Goal: Task Accomplishment & Management: Manage account settings

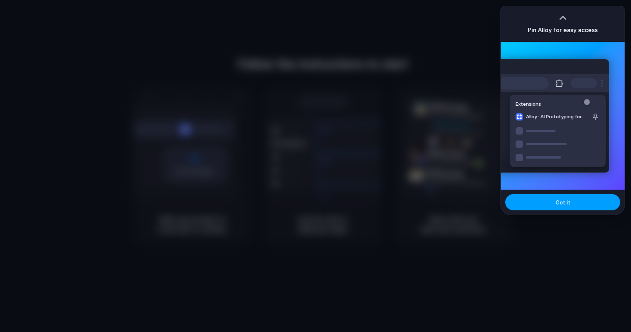
click at [575, 204] on button "Got it" at bounding box center [562, 202] width 115 height 16
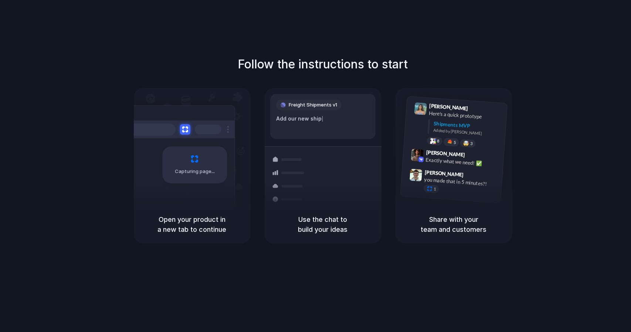
click at [137, 49] on div "Follow the instructions to start Capturing page Open your product in a new tab …" at bounding box center [322, 173] width 645 height 346
click at [315, 166] on div at bounding box center [315, 166] width 0 height 0
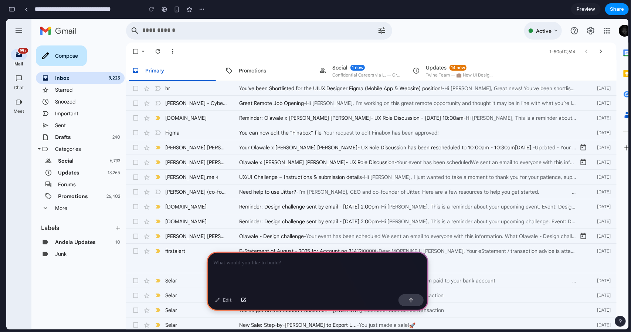
click at [63, 91] on link "Starred" at bounding box center [63, 89] width 17 height 7
click at [62, 112] on link "Important" at bounding box center [66, 113] width 23 height 7
click at [62, 136] on link "Drafts" at bounding box center [63, 136] width 16 height 7
click at [155, 31] on input "Search mail" at bounding box center [249, 30] width 214 height 6
click at [160, 52] on div "Refresh" at bounding box center [157, 50] width 7 height 7
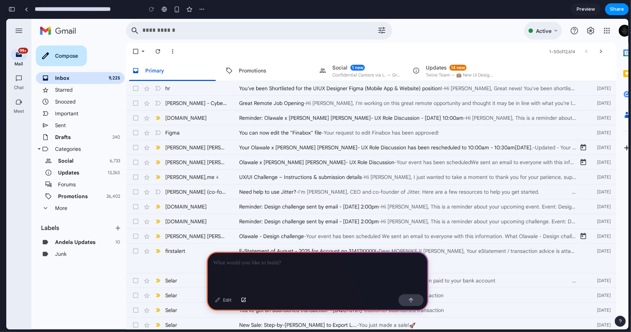
click at [134, 51] on span "Select" at bounding box center [135, 50] width 7 height 7
click at [136, 50] on span "Select" at bounding box center [135, 50] width 7 height 7
click at [248, 68] on div "Promotions" at bounding box center [252, 70] width 27 height 6
click at [341, 72] on div "Confidential Careers via L. — Grow Smarter Online: Top 3 Digital Marketing Cour…" at bounding box center [366, 75] width 68 height 6
click at [441, 72] on div "Twine Team — 💼 New UI Designer Opportunity: UI/UX designer for digital projects" at bounding box center [460, 75] width 68 height 6
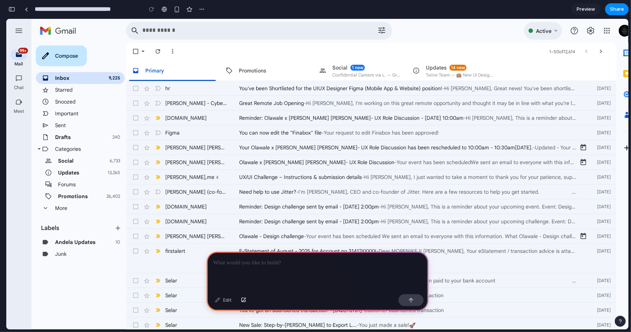
click at [171, 51] on div "More email options" at bounding box center [172, 50] width 7 height 7
click at [553, 29] on div "Active" at bounding box center [543, 30] width 38 height 18
click at [602, 30] on link "Google apps" at bounding box center [606, 30] width 15 height 15
click at [621, 30] on link "Google Account: Olawale Morenikeji \a(morenikejiolawaletimothy@gmail.com)" at bounding box center [624, 30] width 15 height 15
click at [378, 72] on div "Confidential Careers via L. — Grow Smarter Online: Top 3 Digital Marketing Cour…" at bounding box center [366, 75] width 68 height 6
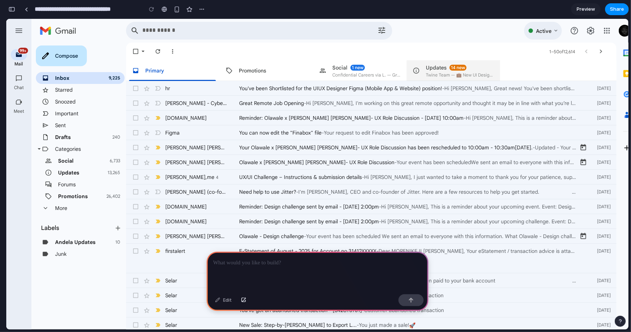
click at [433, 71] on div "14 new Updates Twine Team — 💼 New UI Designer Opportunity: UI/UX designer for d…" at bounding box center [460, 70] width 68 height 14
click at [182, 65] on div "1 new Primary" at bounding box center [172, 70] width 93 height 21
click at [179, 8] on div "button" at bounding box center [177, 9] width 6 height 6
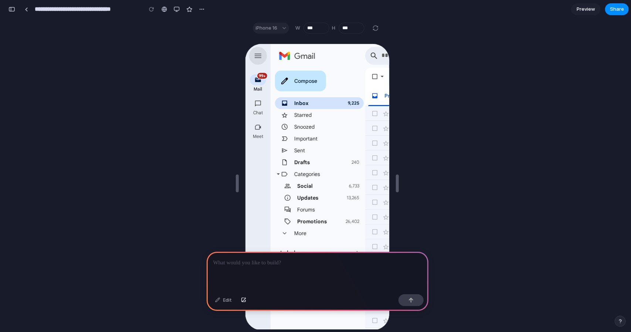
click at [257, 51] on icon "Main menu" at bounding box center [256, 54] width 9 height 9
click at [256, 56] on icon "Main menu" at bounding box center [256, 54] width 9 height 9
click at [585, 10] on span "Preview" at bounding box center [585, 9] width 18 height 7
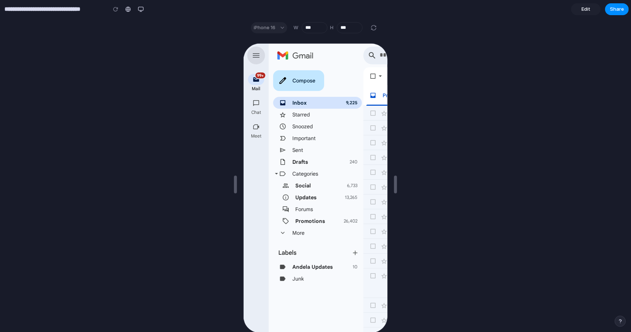
click at [254, 53] on icon "Main menu" at bounding box center [254, 54] width 9 height 9
click at [142, 8] on div "button" at bounding box center [141, 9] width 6 height 6
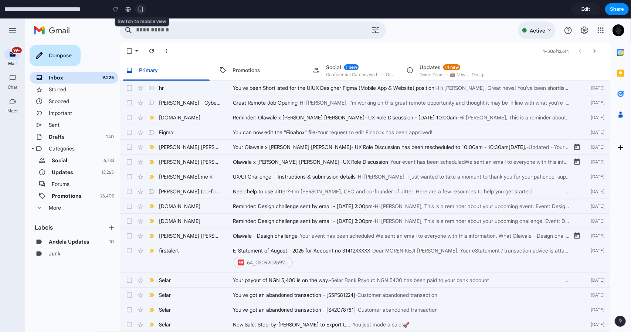
click at [143, 8] on div "button" at bounding box center [140, 9] width 6 height 6
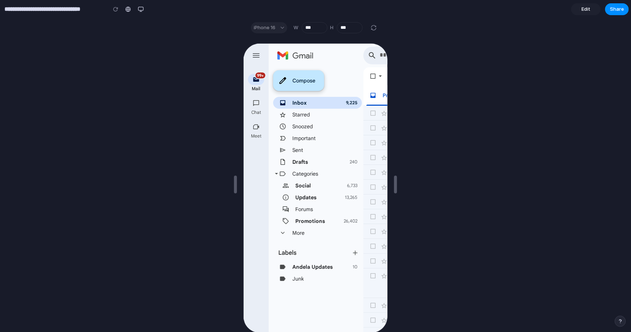
click at [297, 78] on div "Compose" at bounding box center [297, 79] width 51 height 21
click at [353, 69] on div "Compose" at bounding box center [314, 79] width 95 height 21
click at [590, 9] on span "Edit" at bounding box center [585, 9] width 9 height 7
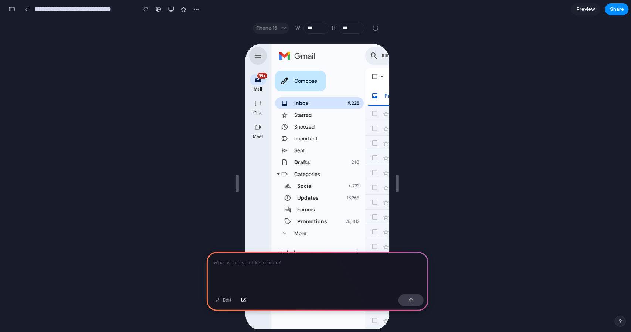
click at [256, 53] on icon "Main menu" at bounding box center [256, 54] width 7 height 4
click at [257, 53] on icon "Main menu" at bounding box center [256, 54] width 7 height 4
click at [258, 259] on p at bounding box center [317, 262] width 208 height 9
click at [242, 298] on div "button" at bounding box center [243, 300] width 5 height 4
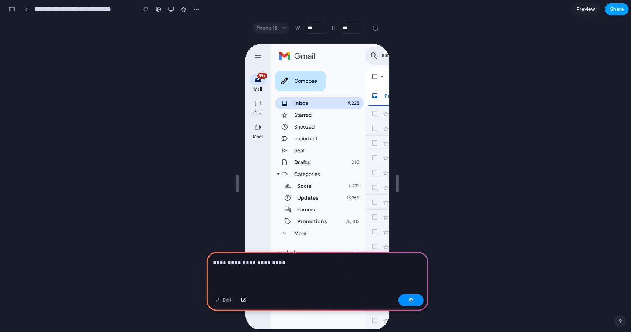
click at [619, 8] on span "Share" at bounding box center [616, 9] width 14 height 7
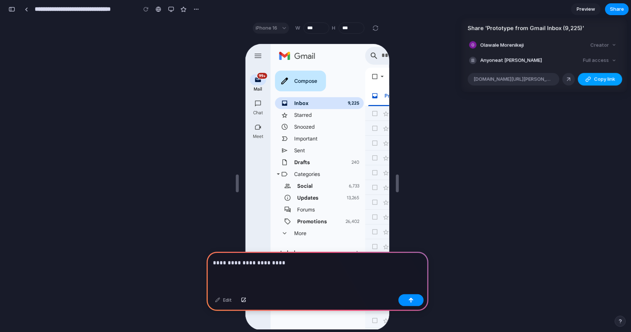
click at [595, 81] on span "Copy link" at bounding box center [604, 78] width 21 height 7
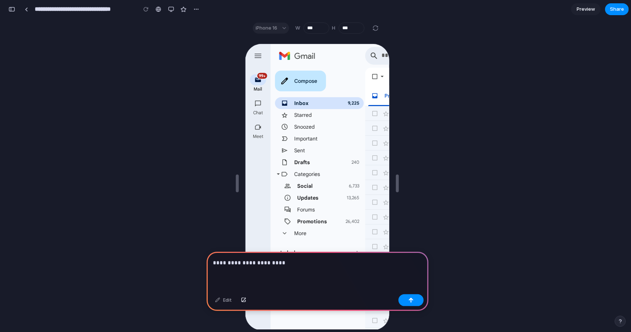
click at [281, 259] on p "**********" at bounding box center [315, 262] width 205 height 9
click at [26, 8] on div at bounding box center [26, 9] width 3 height 4
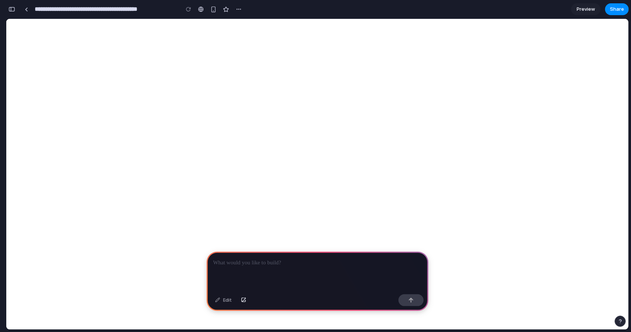
scroll to position [3128, 0]
click at [240, 8] on div "button" at bounding box center [239, 9] width 6 height 6
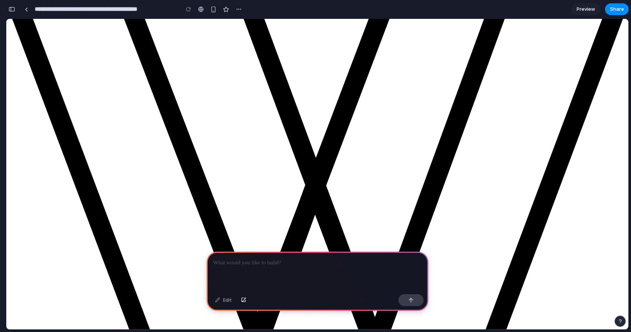
scroll to position [0, 0]
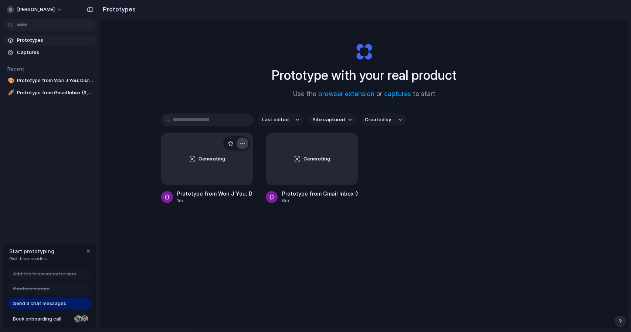
click at [243, 141] on div "button" at bounding box center [242, 143] width 6 height 6
click at [218, 194] on span "Delete" at bounding box center [213, 195] width 16 height 7
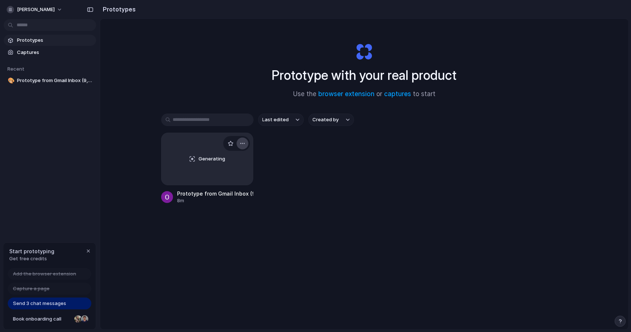
click at [243, 141] on div "button" at bounding box center [242, 143] width 6 height 6
click at [219, 160] on span "Open in new tab" at bounding box center [224, 159] width 38 height 7
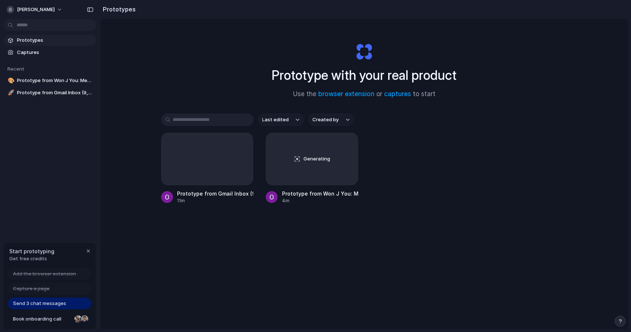
click at [28, 40] on span "Prototypes" at bounding box center [55, 40] width 76 height 7
click at [27, 40] on span "Prototypes" at bounding box center [55, 40] width 76 height 7
click at [66, 9] on button "[PERSON_NAME]" at bounding box center [35, 10] width 62 height 12
click at [31, 25] on span "Settings" at bounding box center [27, 26] width 20 height 7
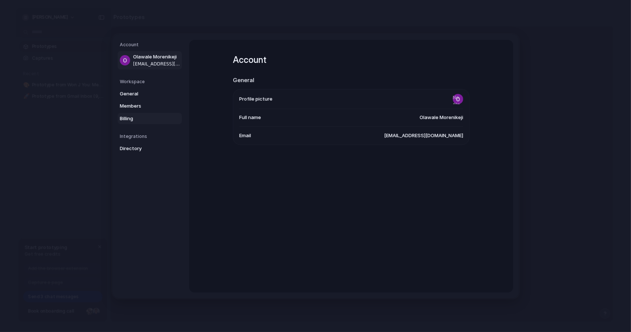
click at [130, 116] on span "Billing" at bounding box center [143, 118] width 47 height 7
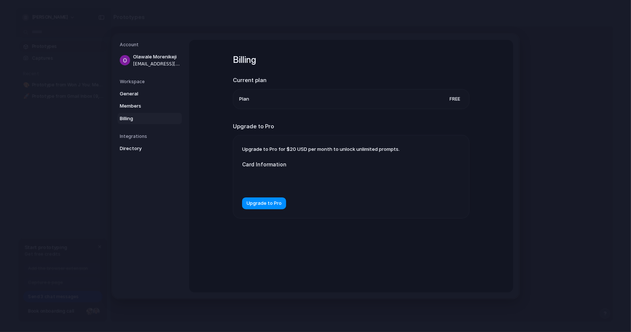
click at [407, 93] on li "Plan Free" at bounding box center [351, 98] width 224 height 19
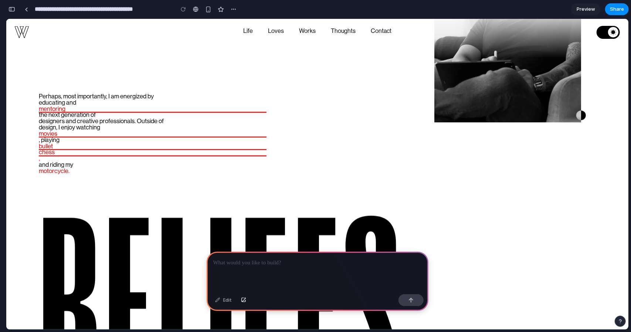
scroll to position [2503, 0]
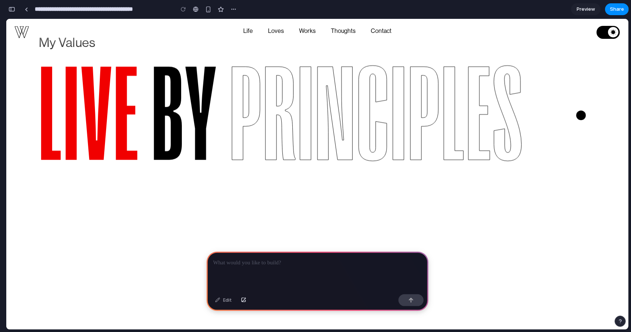
click at [199, 161] on div "y" at bounding box center [201, 115] width 33 height 110
click at [397, 204] on div "efficiently, then at the end of day, that’s better. Finding" at bounding box center [403, 205] width 386 height 6
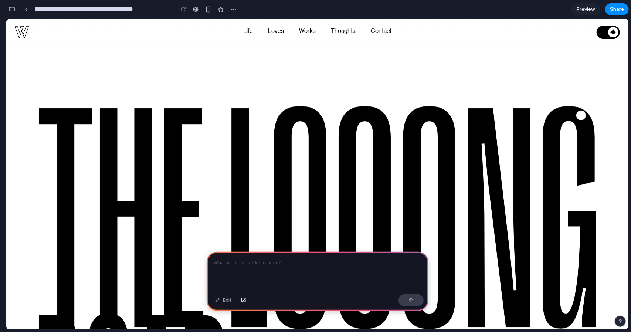
scroll to position [1318, 0]
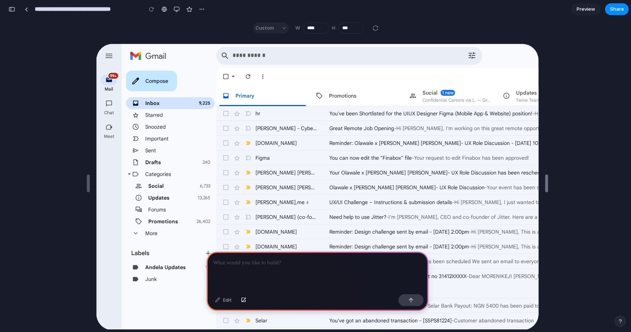
drag, startPoint x: 396, startPoint y: 182, endPoint x: 630, endPoint y: 174, distance: 234.3
click at [311, 27] on input "****" at bounding box center [316, 28] width 26 height 11
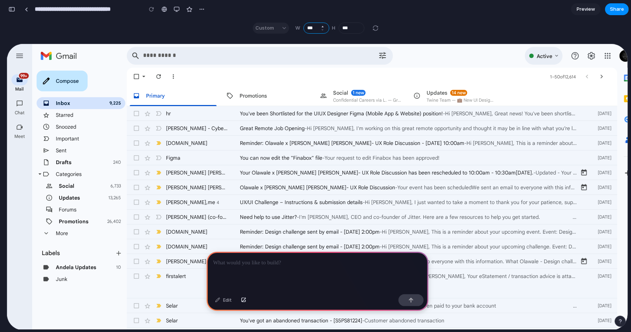
type input "****"
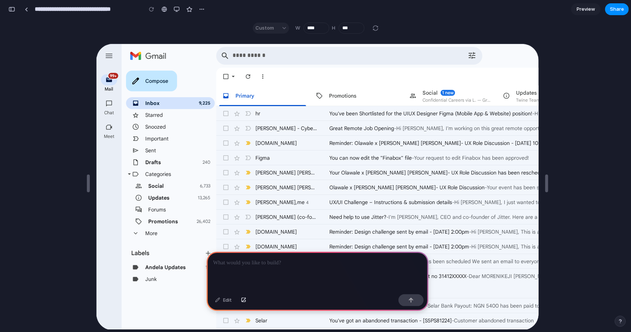
click at [587, 6] on span "Preview" at bounding box center [585, 9] width 18 height 7
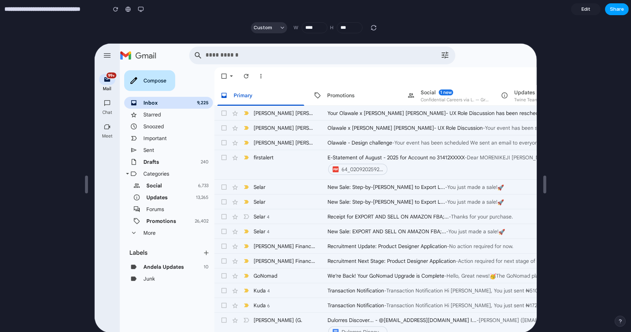
click at [619, 10] on span "Share" at bounding box center [616, 9] width 14 height 7
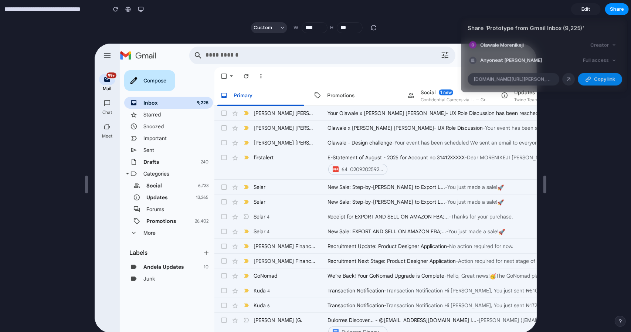
click at [611, 59] on div "Full access" at bounding box center [599, 60] width 39 height 10
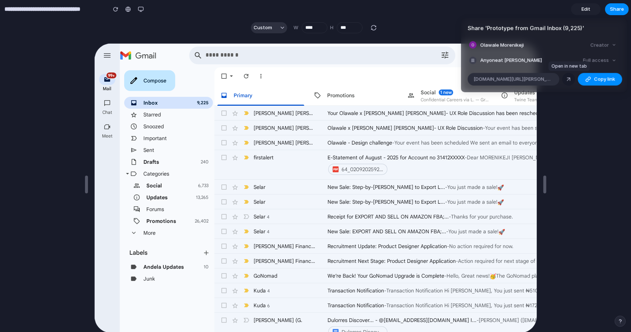
click at [570, 79] on div at bounding box center [568, 79] width 7 height 7
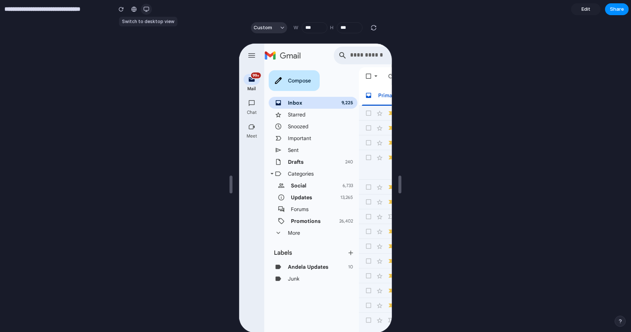
click at [144, 9] on div "button" at bounding box center [146, 9] width 6 height 6
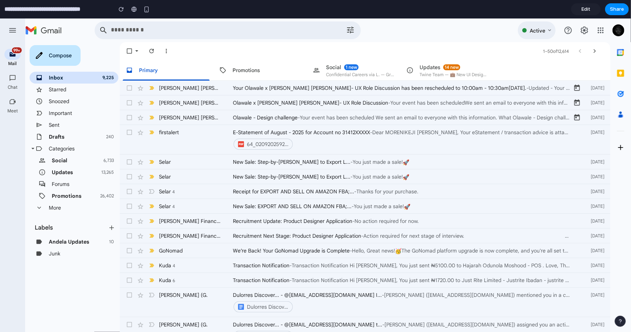
click at [417, 37] on div at bounding box center [304, 30] width 427 height 18
